Goal: Task Accomplishment & Management: Manage account settings

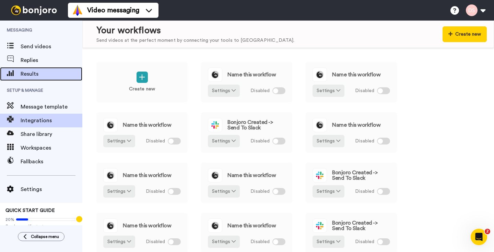
click at [28, 74] on span "Results" at bounding box center [52, 74] width 62 height 8
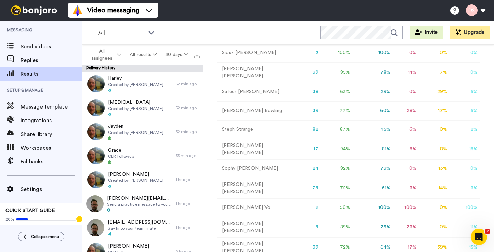
scroll to position [81, 0]
click at [24, 60] on span "Replies" at bounding box center [52, 60] width 62 height 8
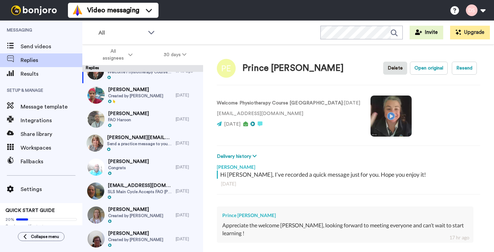
scroll to position [152, 0]
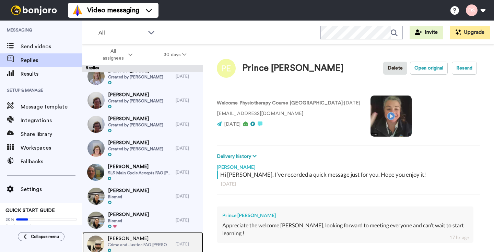
click at [120, 242] on span "Crime and Justice FAO Ashley" at bounding box center [140, 244] width 64 height 5
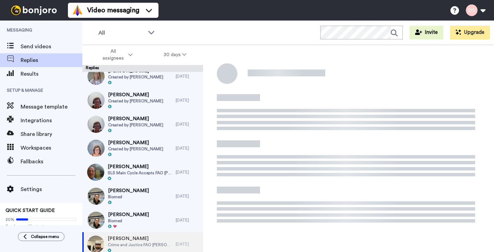
type textarea "x"
